Goal: Information Seeking & Learning: Compare options

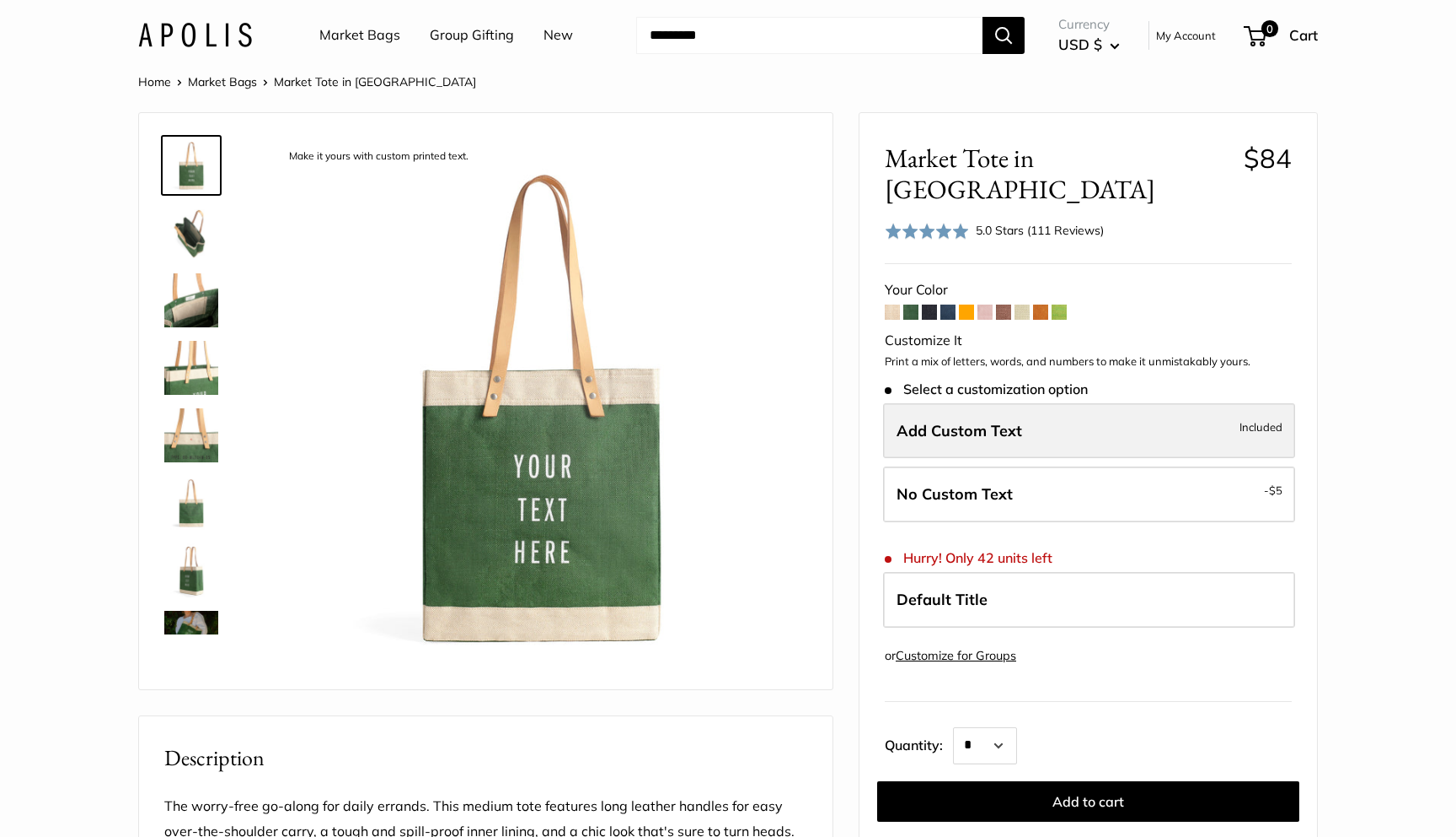
click at [975, 420] on span "Add Custom Text" at bounding box center [959, 430] width 125 height 20
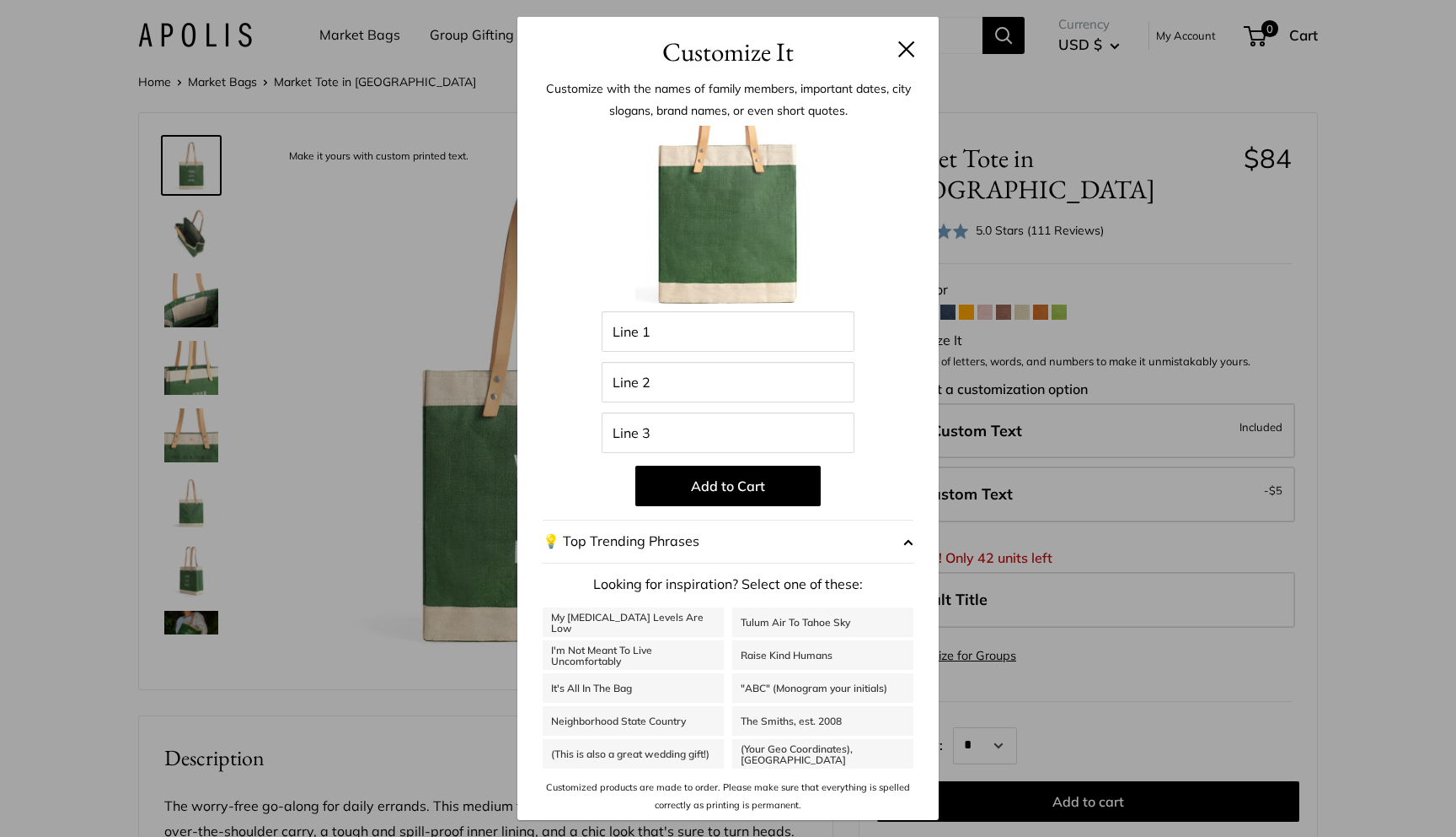
click at [1058, 432] on div "Customize It Customize with the names of family members, important dates, city …" at bounding box center [728, 418] width 1456 height 837
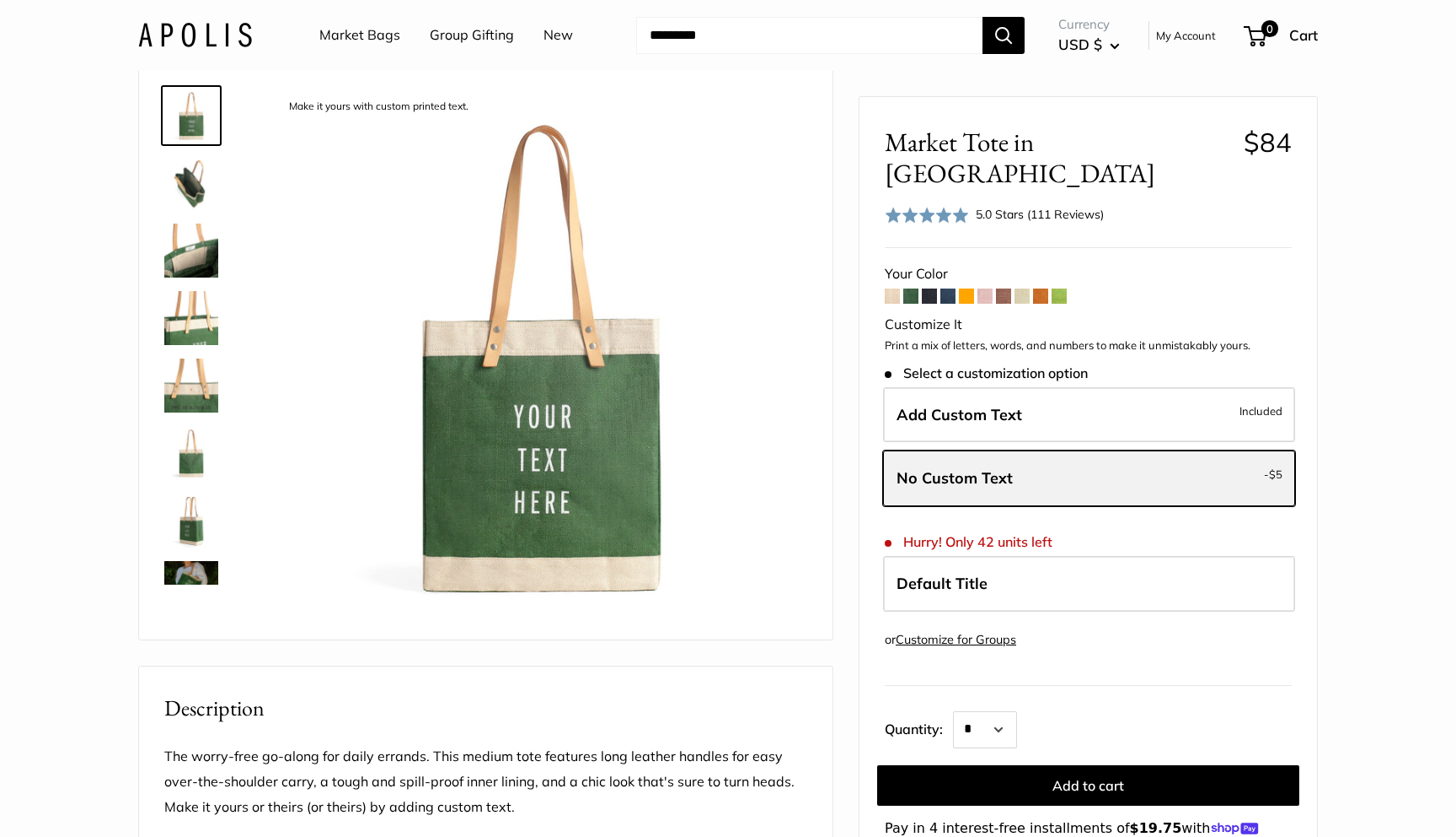
scroll to position [48, 0]
click at [1096, 450] on label "No Custom Text - $5" at bounding box center [1089, 478] width 412 height 55
click at [1056, 338] on p "Print a mix of letters, words, and numbers to make it unmistakably yours." at bounding box center [1088, 345] width 407 height 17
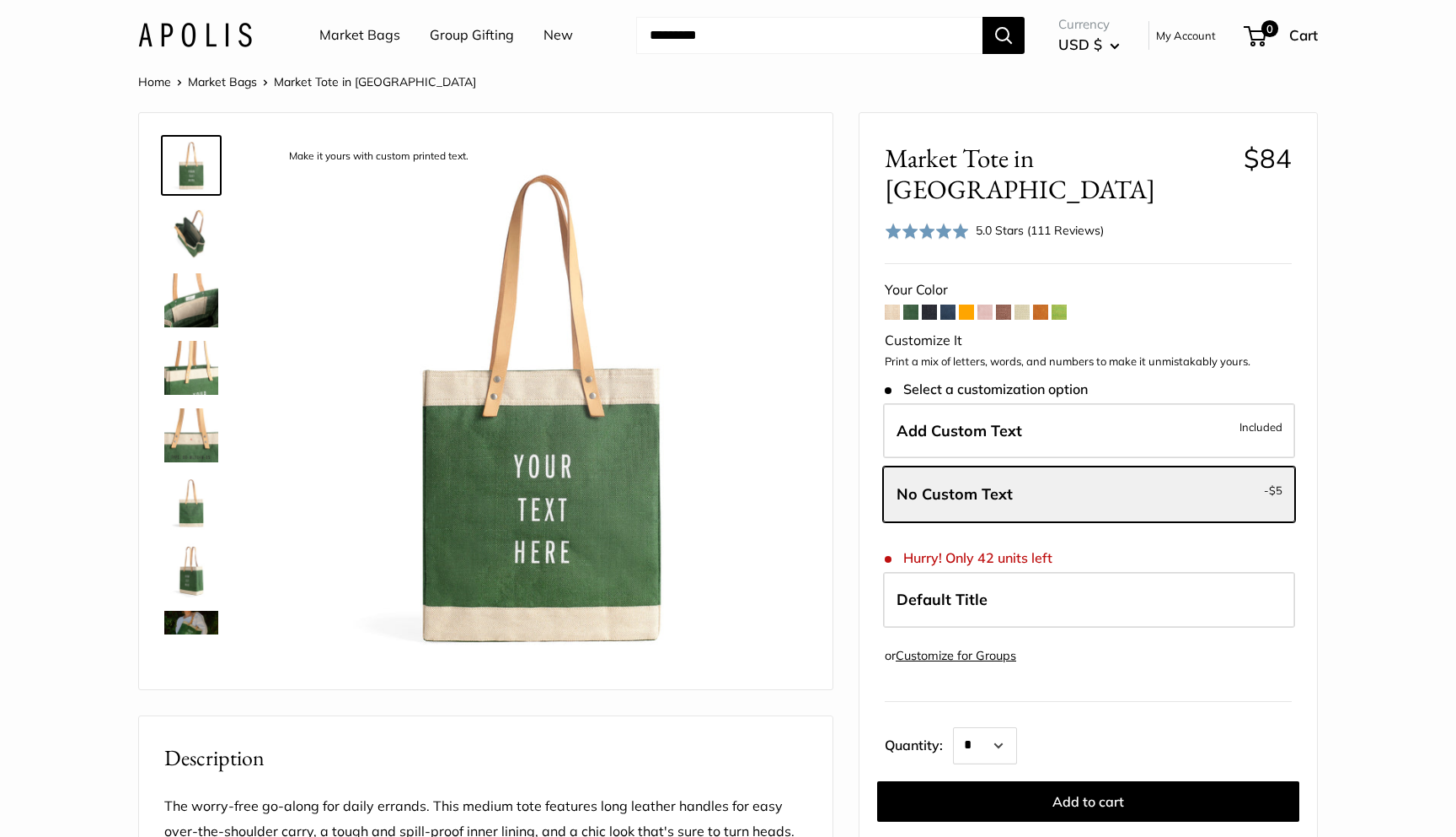
scroll to position [19, 0]
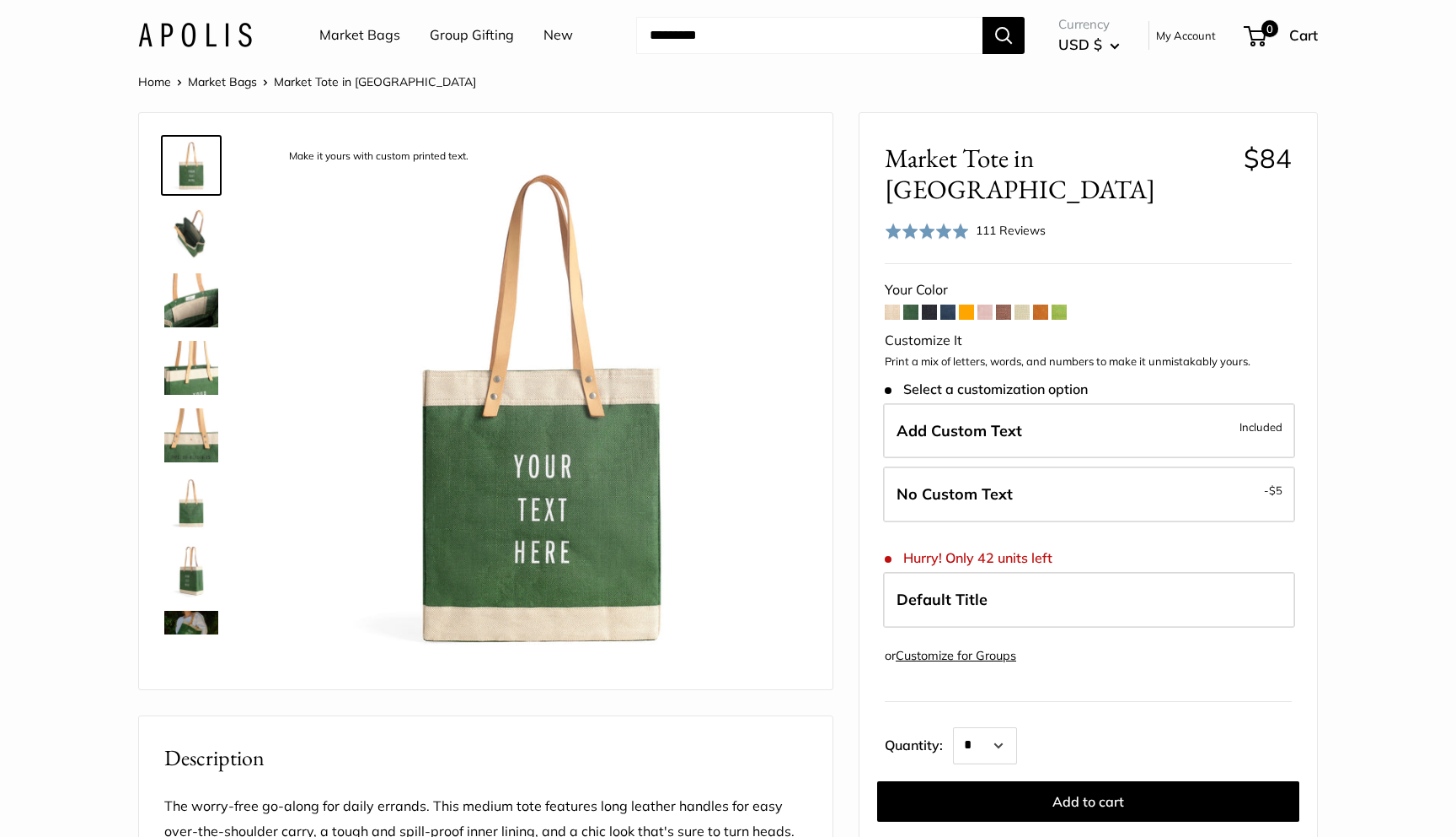
click at [894, 304] on span at bounding box center [892, 311] width 15 height 15
click at [935, 304] on span at bounding box center [929, 311] width 15 height 15
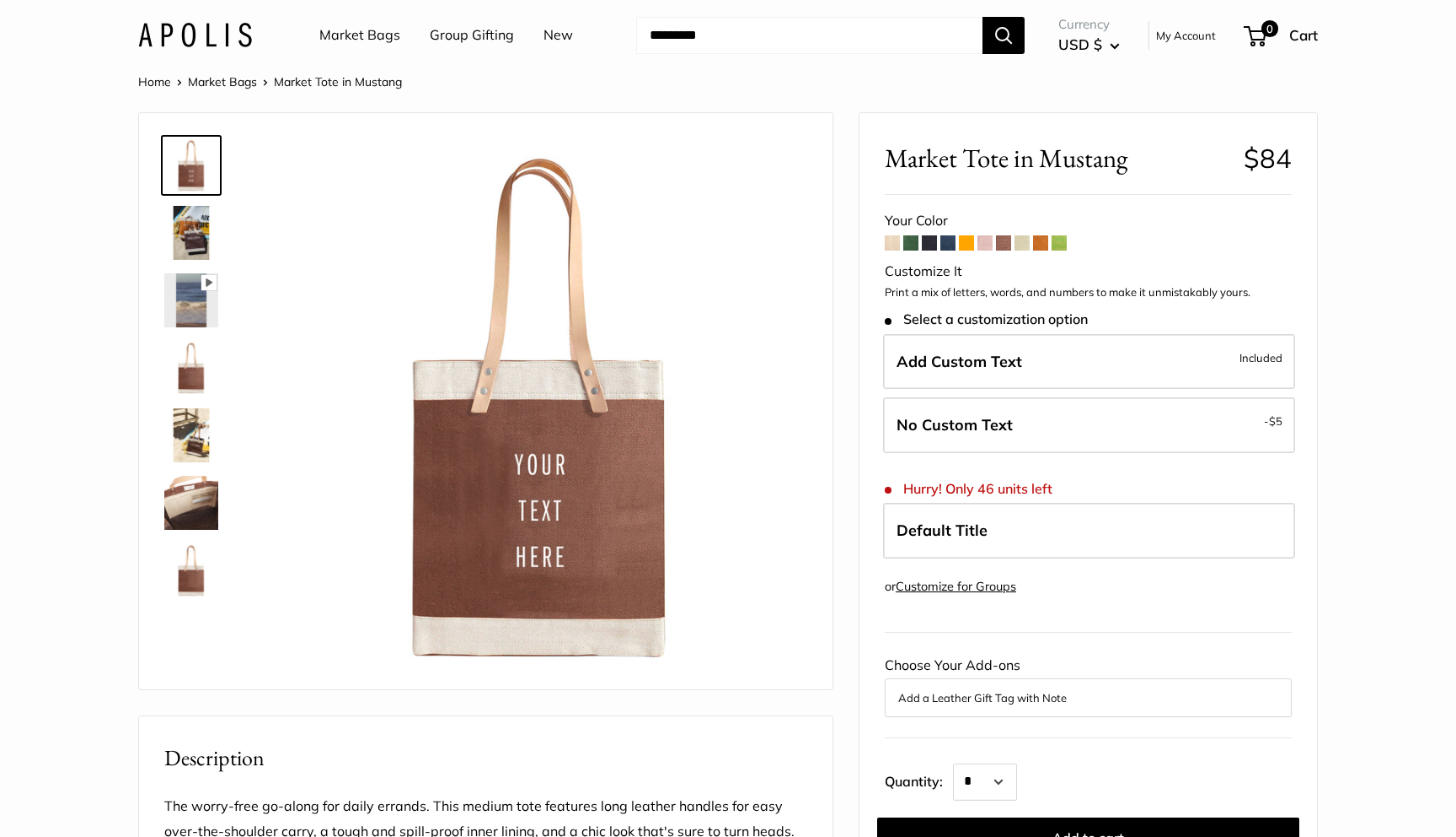
click at [1019, 247] on span at bounding box center [1022, 242] width 15 height 15
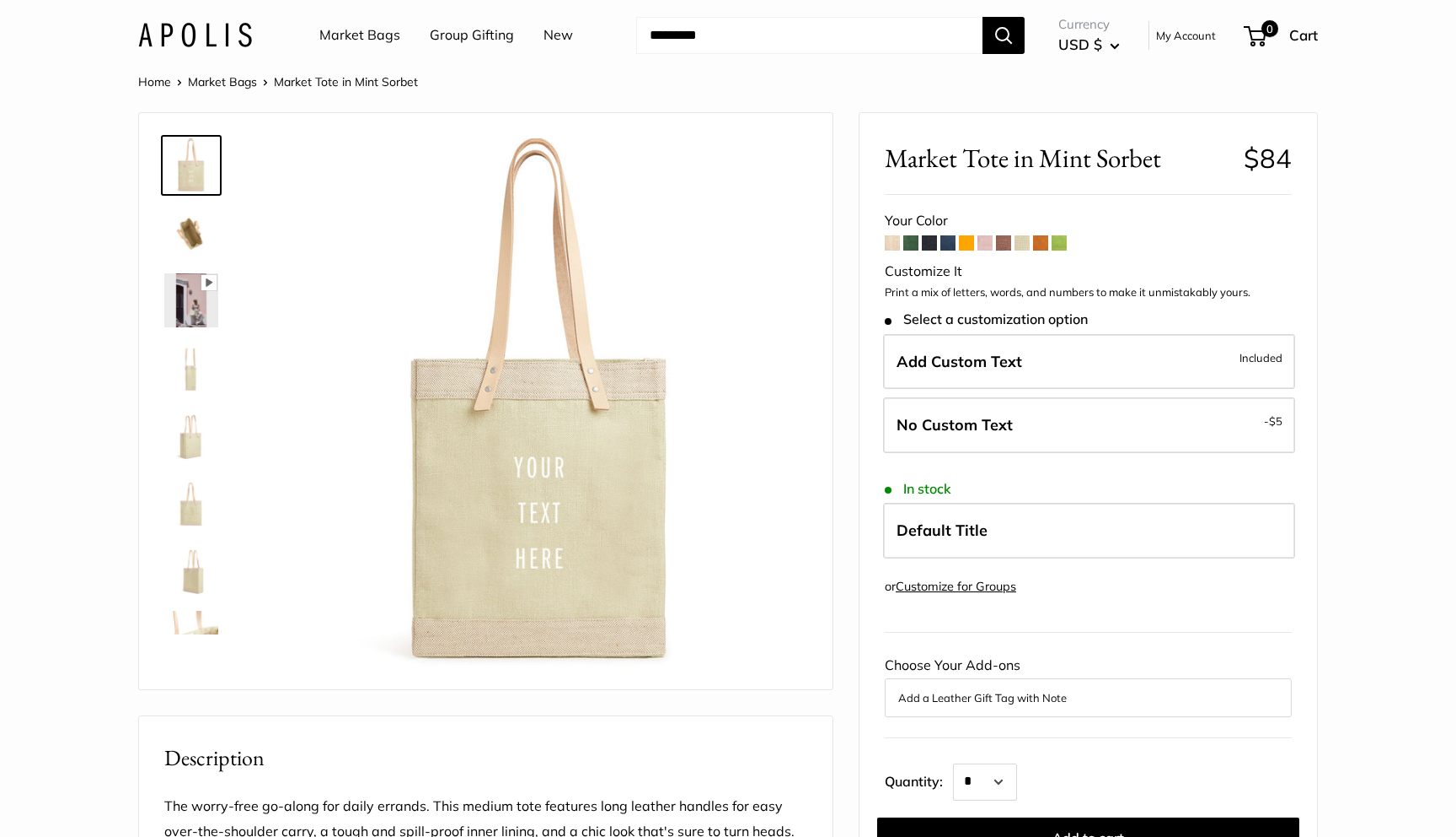
click at [1041, 246] on span at bounding box center [1040, 242] width 15 height 15
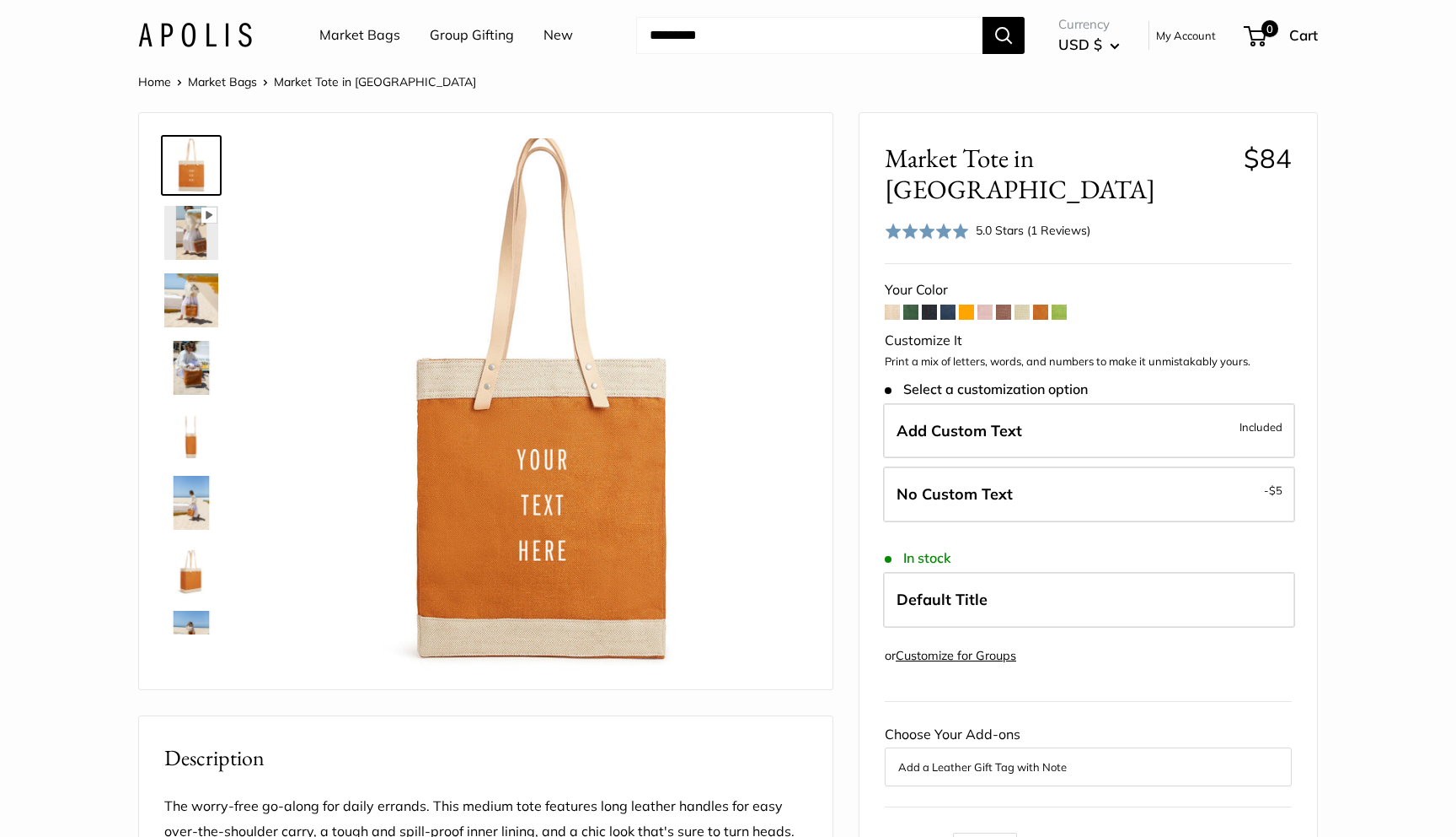
click at [1059, 304] on span at bounding box center [1058, 311] width 15 height 15
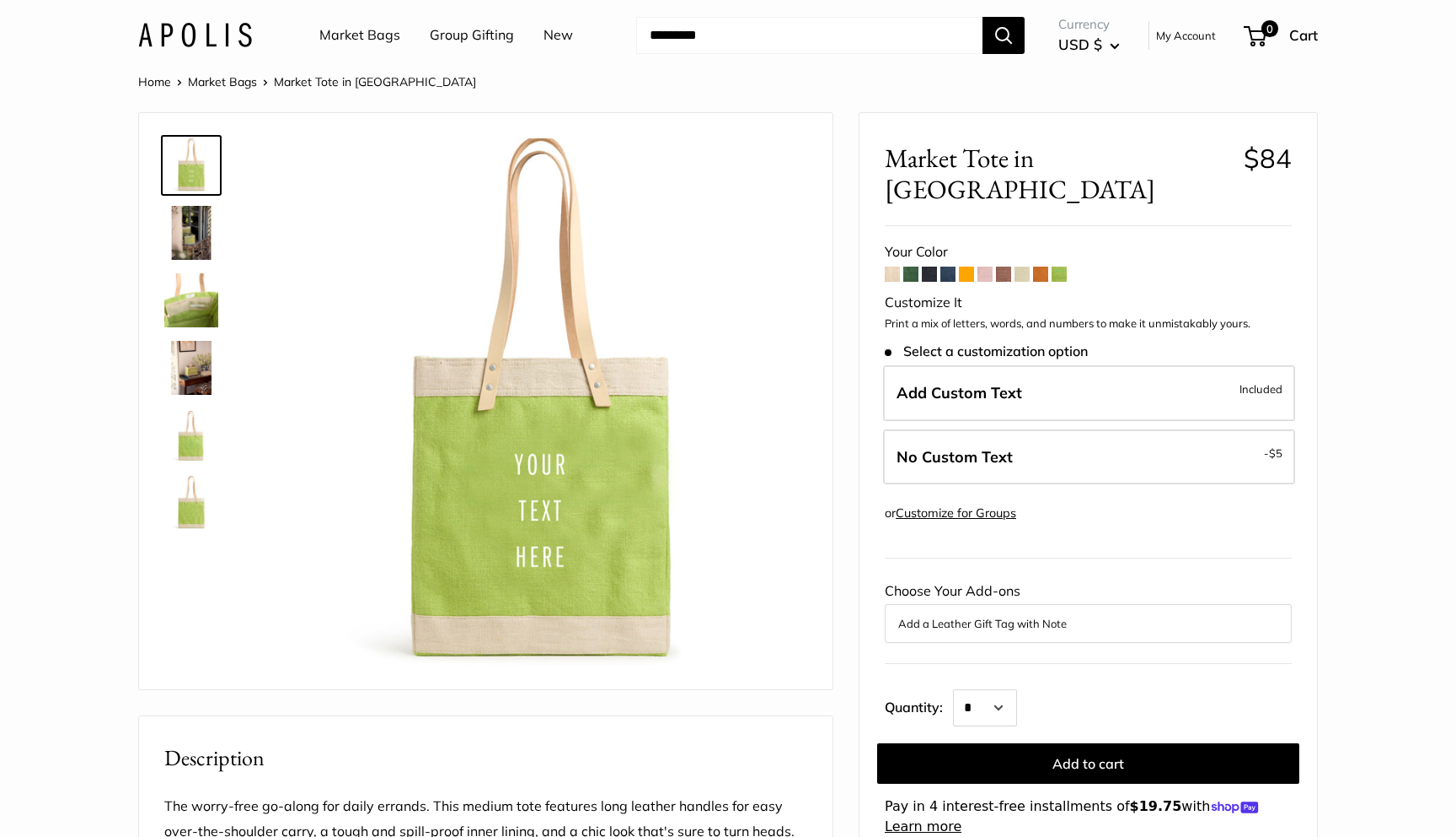
click at [913, 266] on span at bounding box center [910, 273] width 15 height 15
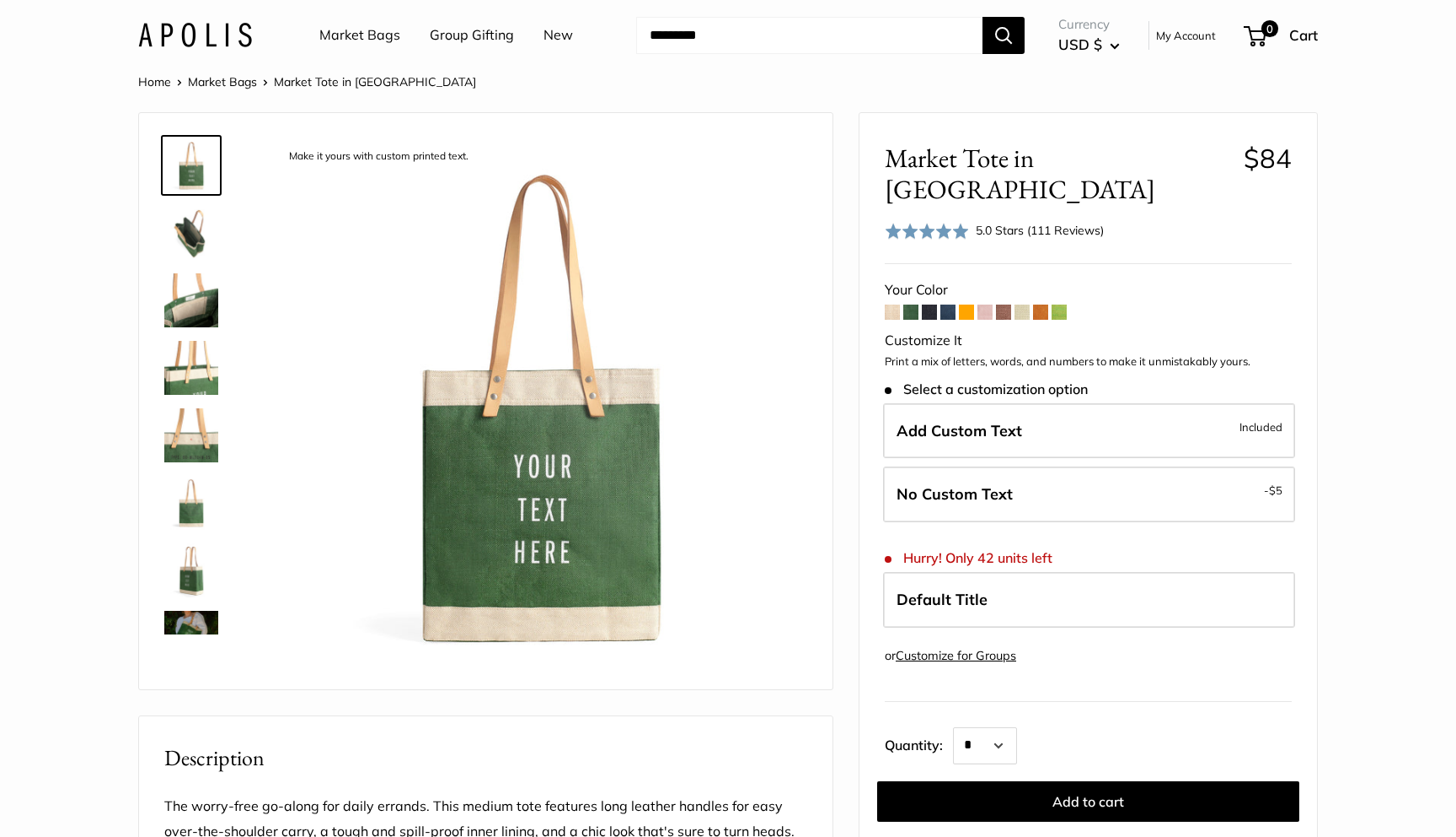
click at [893, 304] on span at bounding box center [892, 311] width 15 height 15
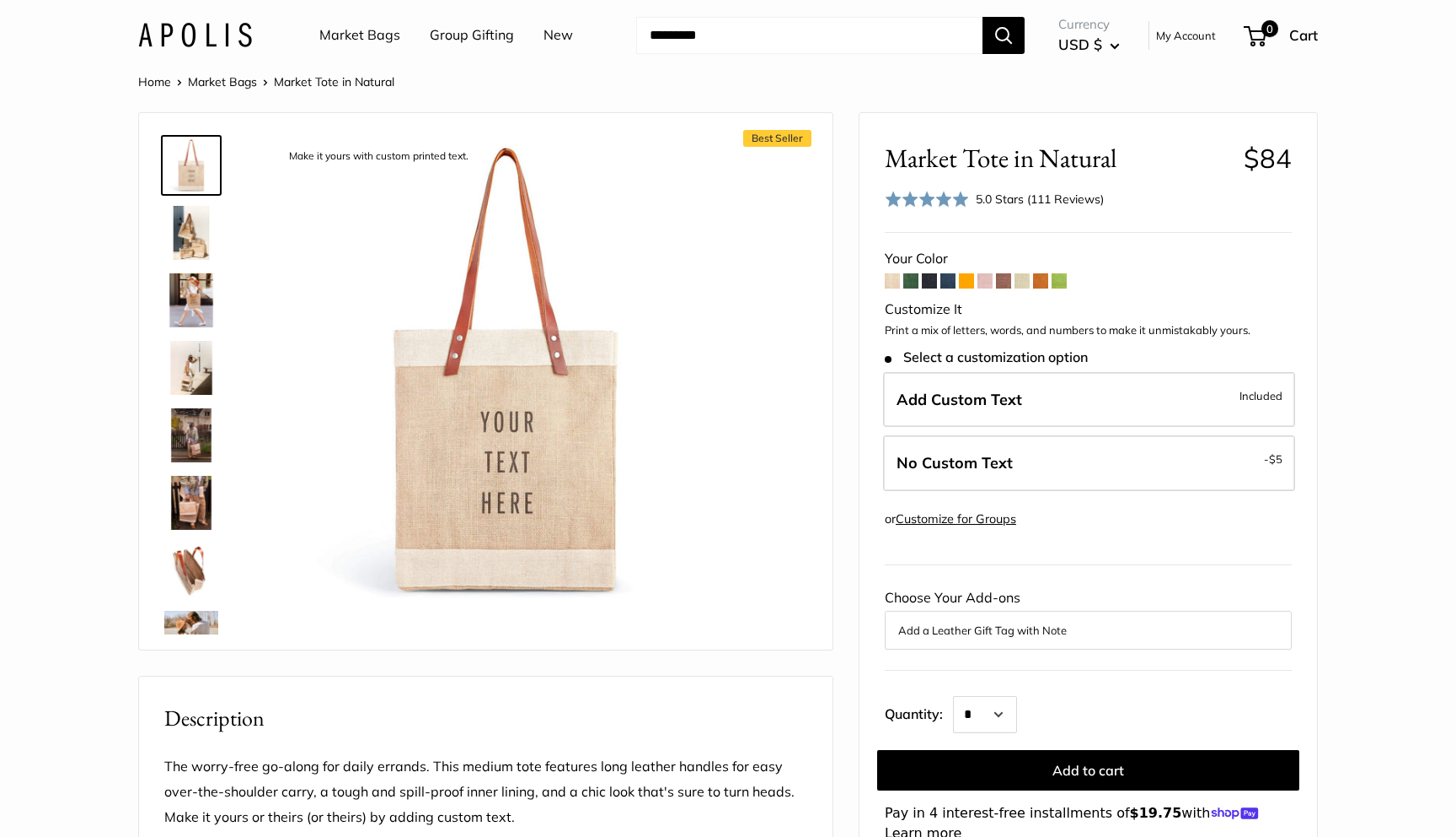
click at [932, 281] on span at bounding box center [929, 280] width 15 height 15
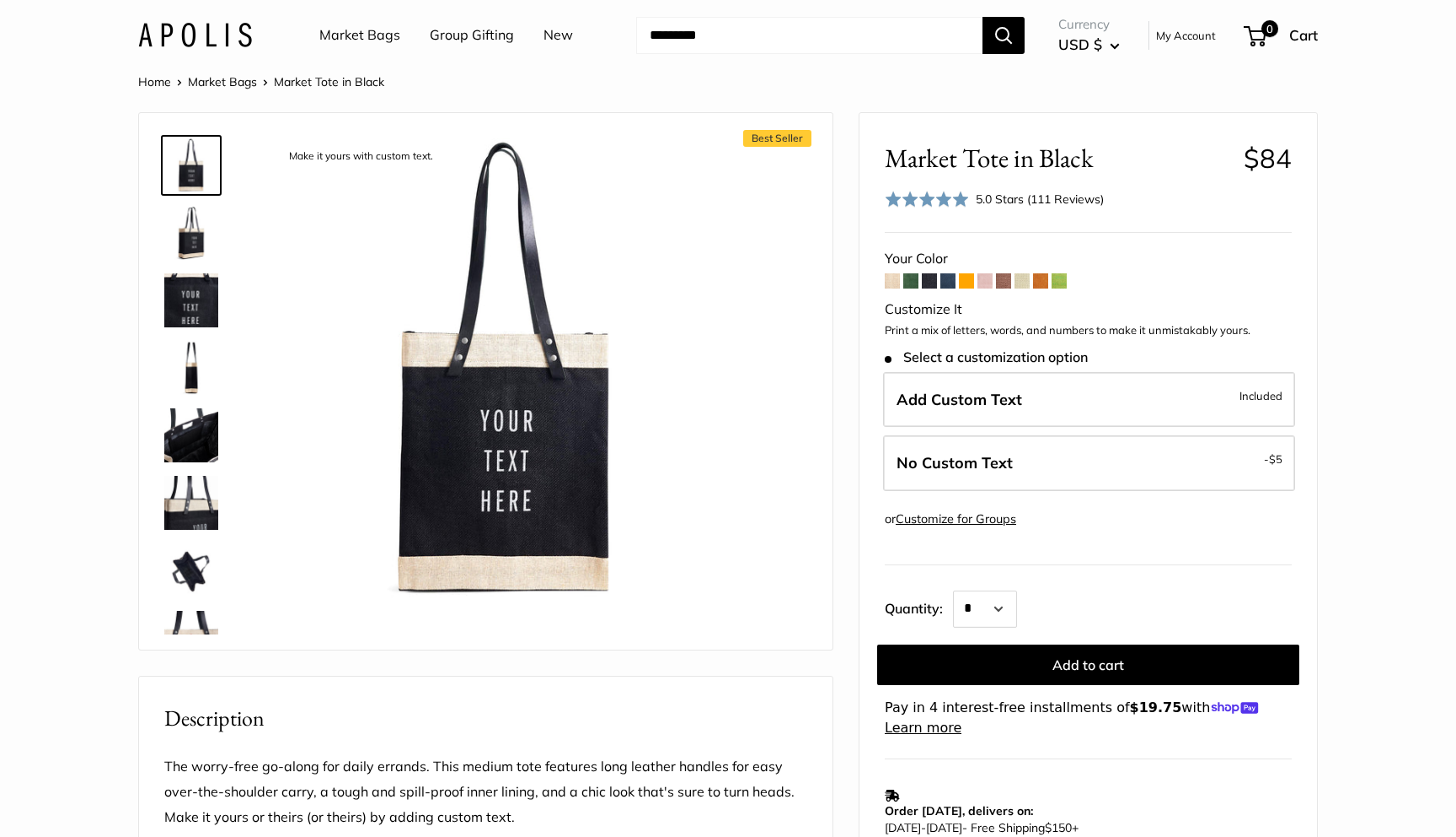
click at [896, 282] on span at bounding box center [892, 280] width 15 height 15
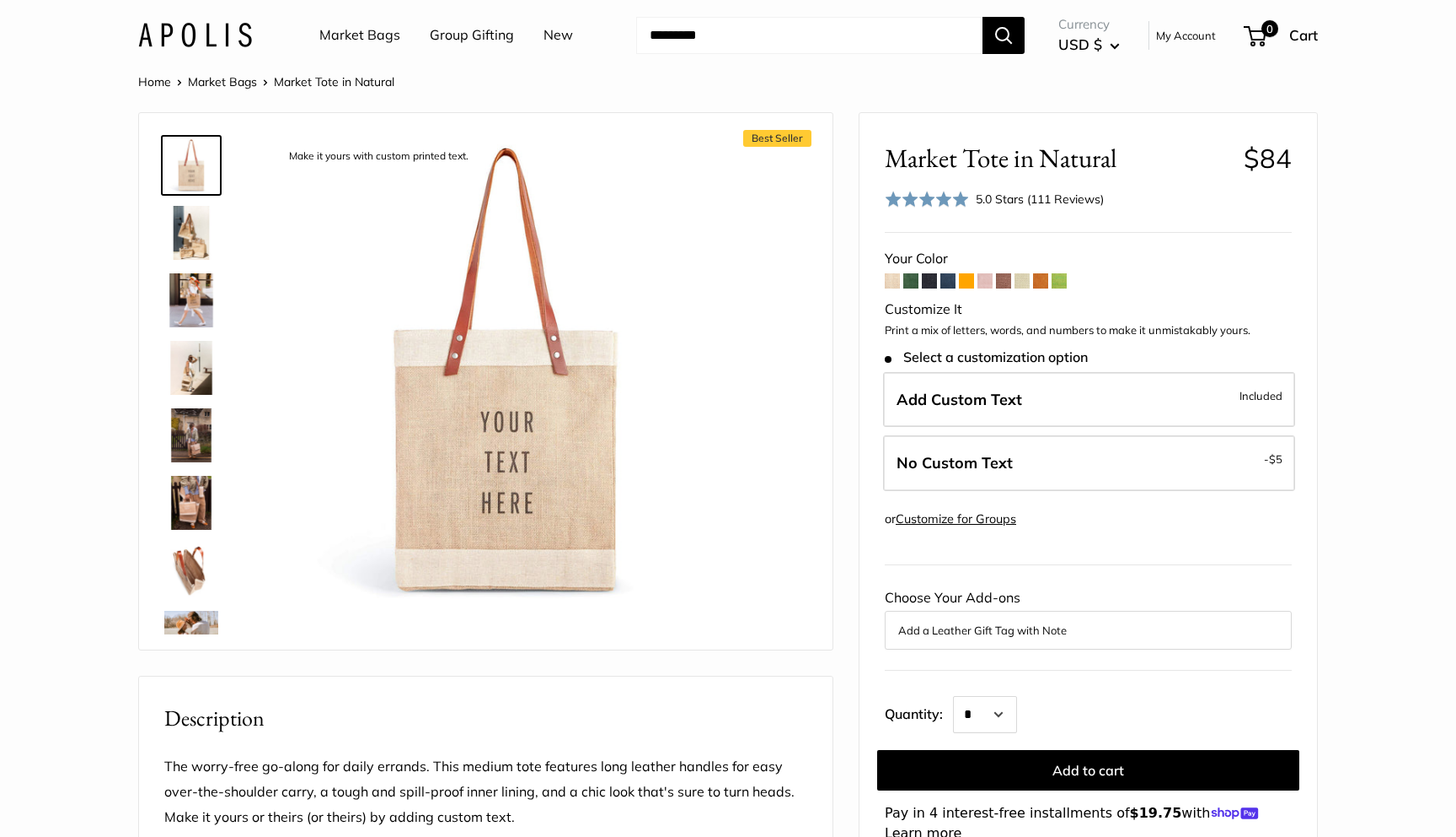
click at [931, 278] on span at bounding box center [929, 280] width 15 height 15
